Goal: Task Accomplishment & Management: Manage account settings

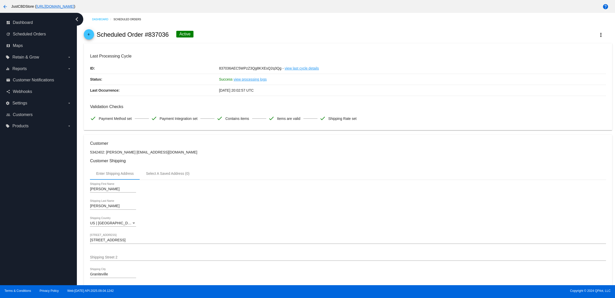
click at [94, 36] on link "arrow_back" at bounding box center [89, 34] width 10 height 10
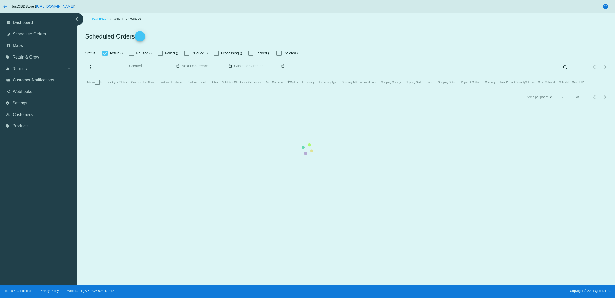
checkbox input "true"
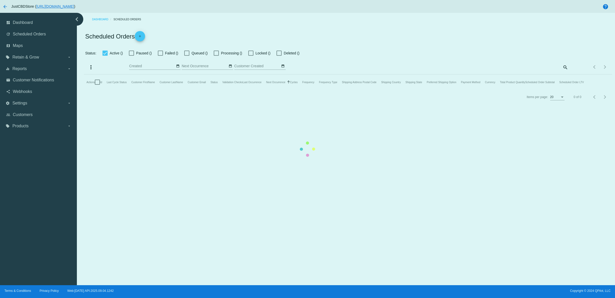
checkbox input "true"
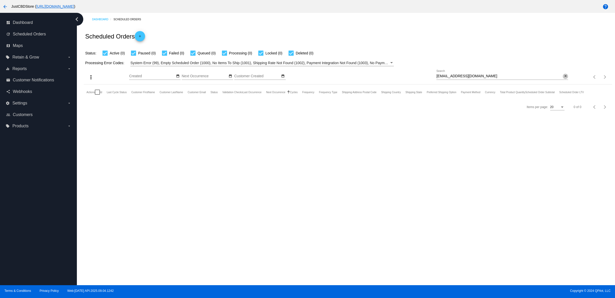
click at [564, 78] on mat-icon "close" at bounding box center [566, 76] width 4 height 4
click at [564, 78] on input "Search" at bounding box center [502, 76] width 132 height 4
paste input "[EMAIL_ADDRESS][DOMAIN_NAME]"
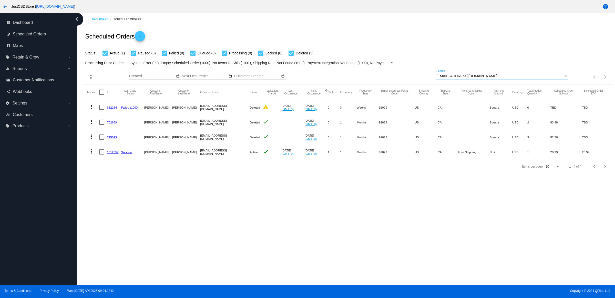
type input "[EMAIL_ADDRESS][DOMAIN_NAME]"
click at [94, 154] on mat-icon "more_vert" at bounding box center [91, 151] width 6 height 6
click at [128, 220] on button "delete Delete" at bounding box center [113, 223] width 51 height 12
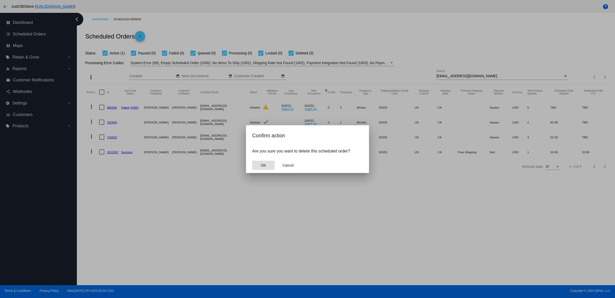
click at [264, 167] on span "OK" at bounding box center [263, 165] width 5 height 4
